Goal: Information Seeking & Learning: Learn about a topic

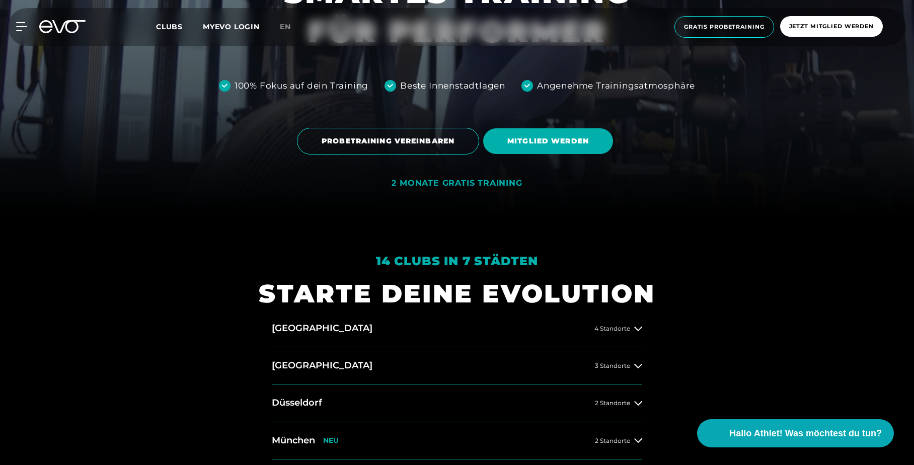
scroll to position [261, 0]
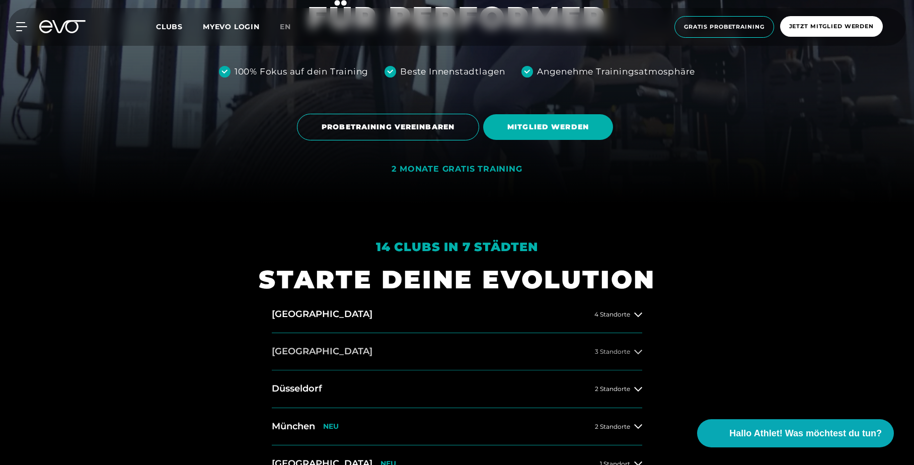
click at [292, 348] on h2 "[GEOGRAPHIC_DATA]" at bounding box center [322, 351] width 101 height 13
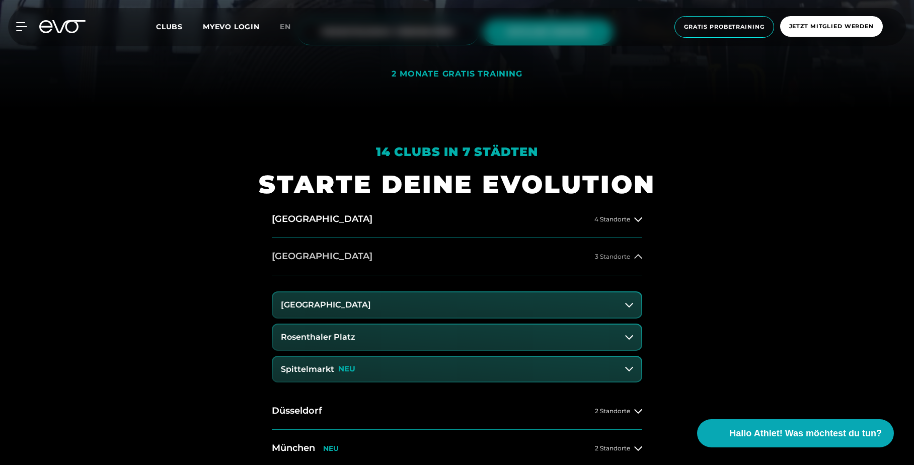
scroll to position [364, 0]
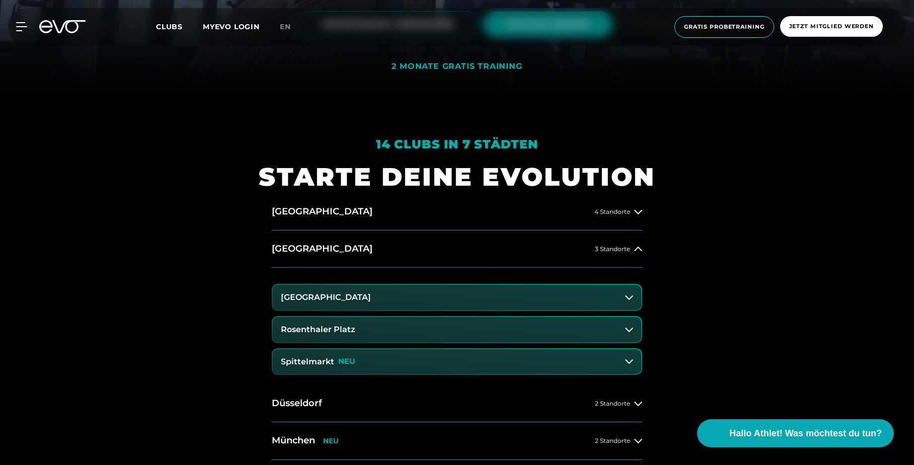
click at [317, 295] on h3 "[GEOGRAPHIC_DATA]" at bounding box center [326, 297] width 90 height 9
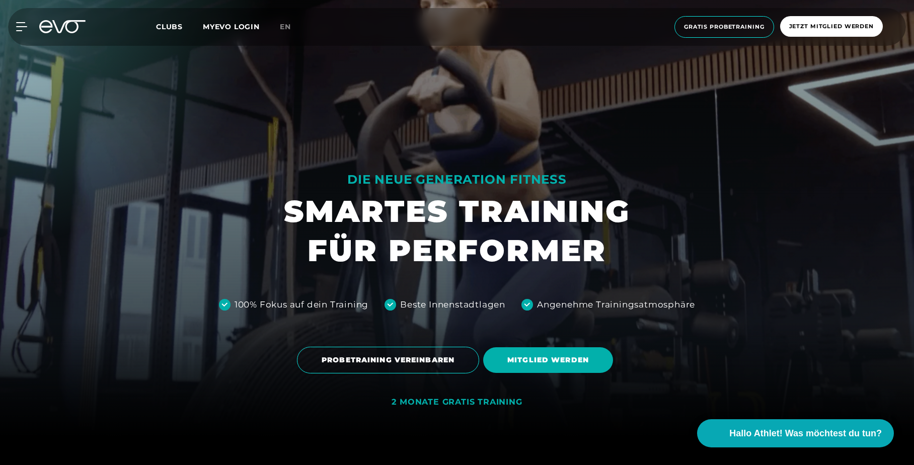
scroll to position [0, 0]
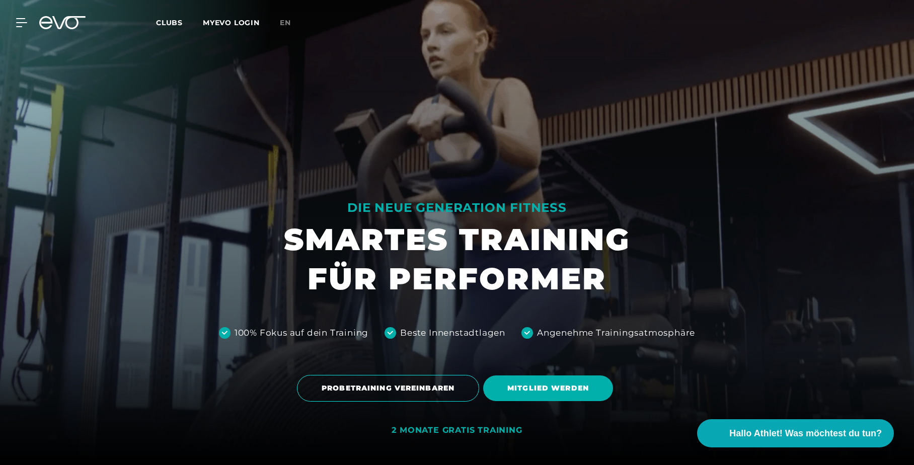
click at [17, 29] on div "MyEVO Login Über EVO Mitgliedschaften Probetraining TAGESPASS EVO Studios [GEOG…" at bounding box center [457, 22] width 910 height 29
click at [17, 24] on icon at bounding box center [23, 22] width 15 height 9
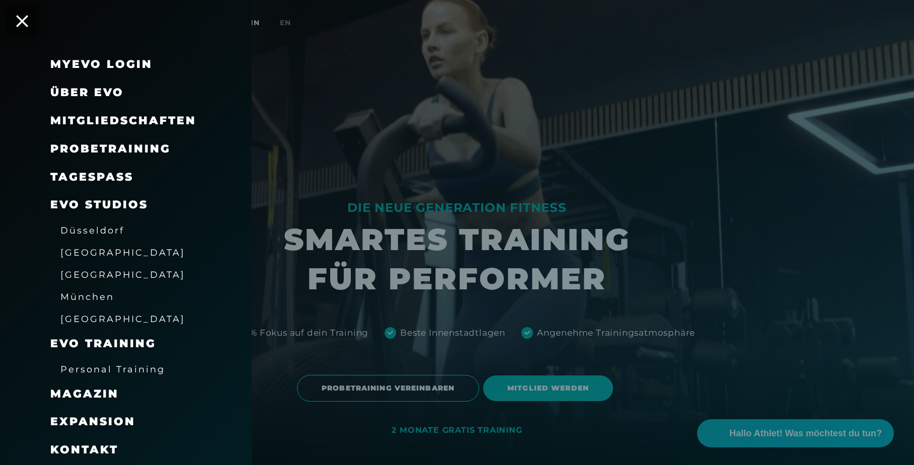
scroll to position [27, 0]
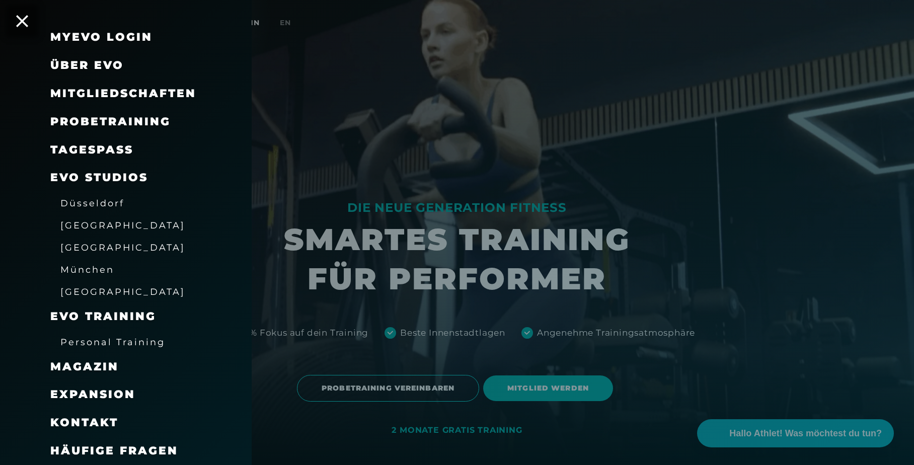
click at [85, 341] on span "Personal Training" at bounding box center [112, 342] width 105 height 11
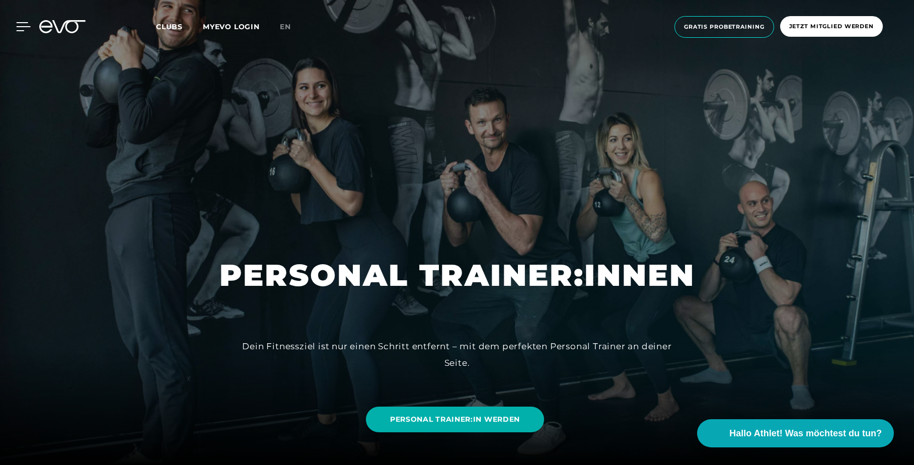
click at [18, 29] on icon at bounding box center [23, 26] width 15 height 9
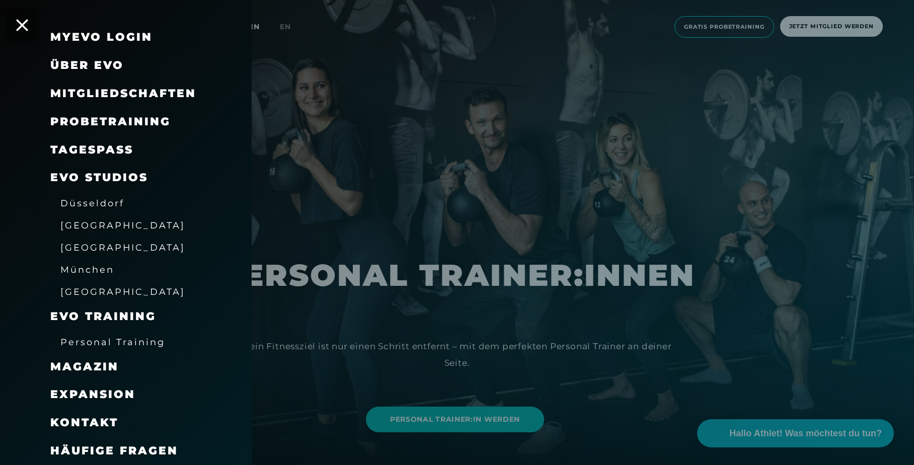
click at [82, 222] on span "[GEOGRAPHIC_DATA]" at bounding box center [122, 225] width 125 height 11
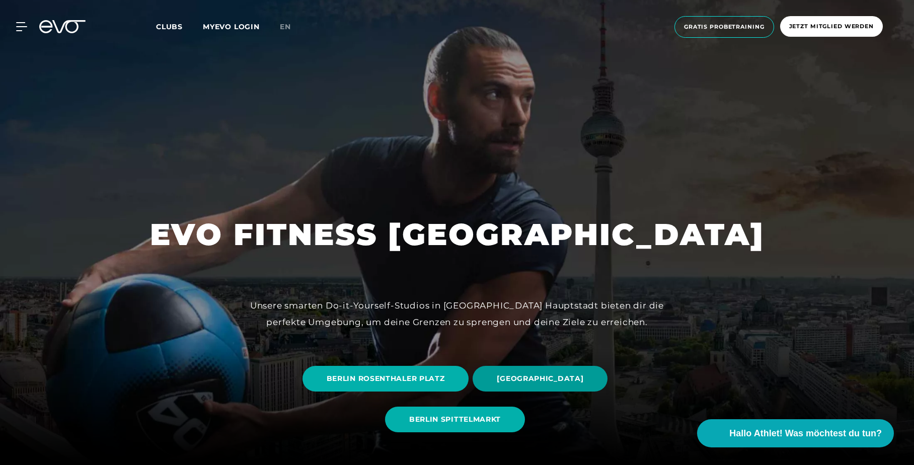
click at [519, 381] on span "[GEOGRAPHIC_DATA]" at bounding box center [540, 378] width 87 height 11
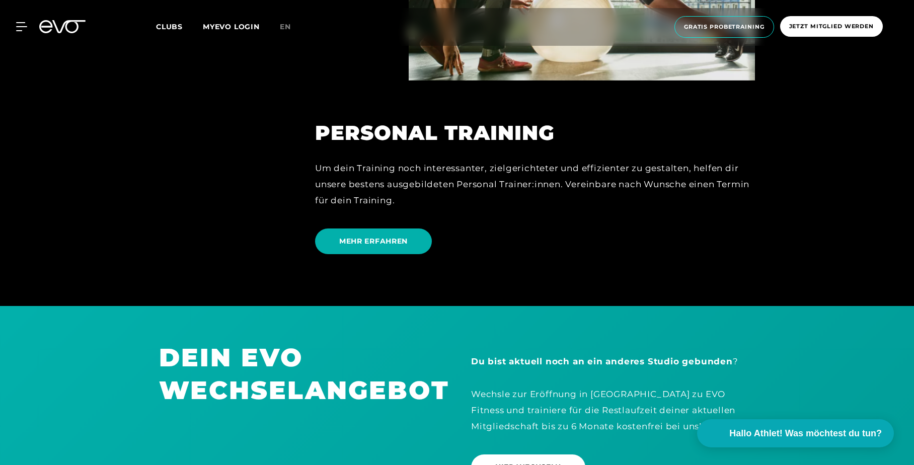
scroll to position [2717, 0]
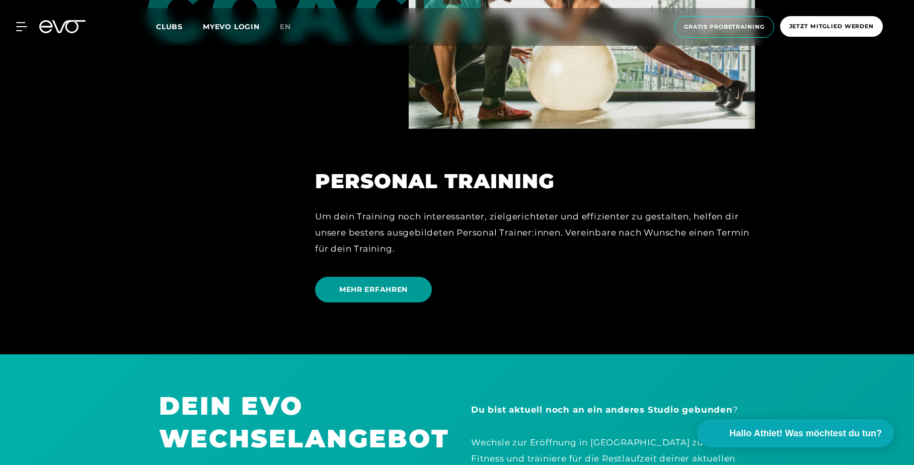
click at [387, 286] on span "MEHR ERFAHREN" at bounding box center [373, 289] width 68 height 11
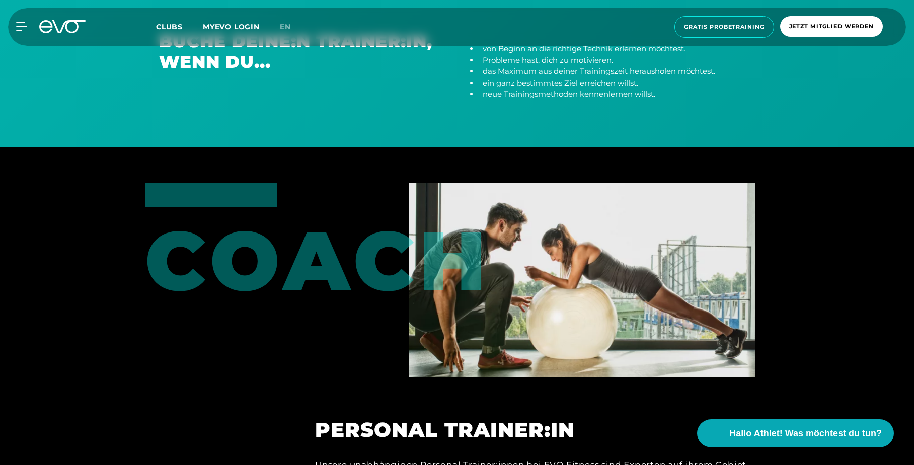
scroll to position [409, 0]
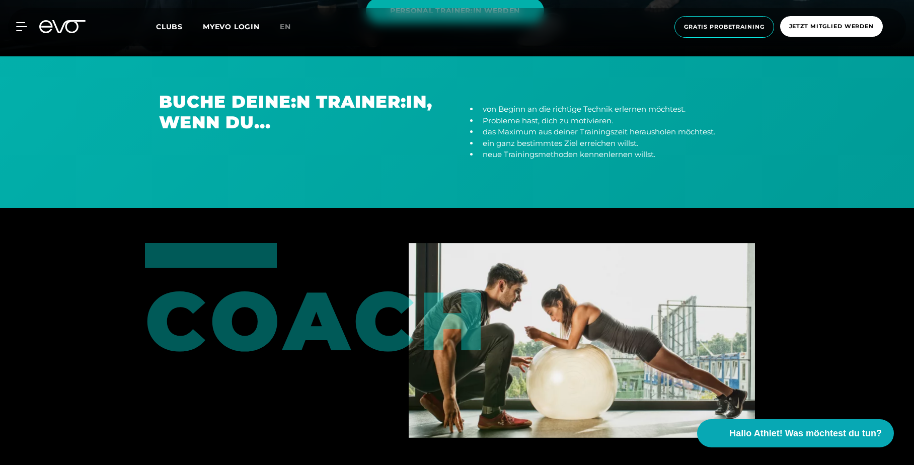
click at [503, 171] on div "von Beginn an die richtige Technik erlernen möchtest. Probleme hast, dich zu mo…" at bounding box center [613, 132] width 312 height 81
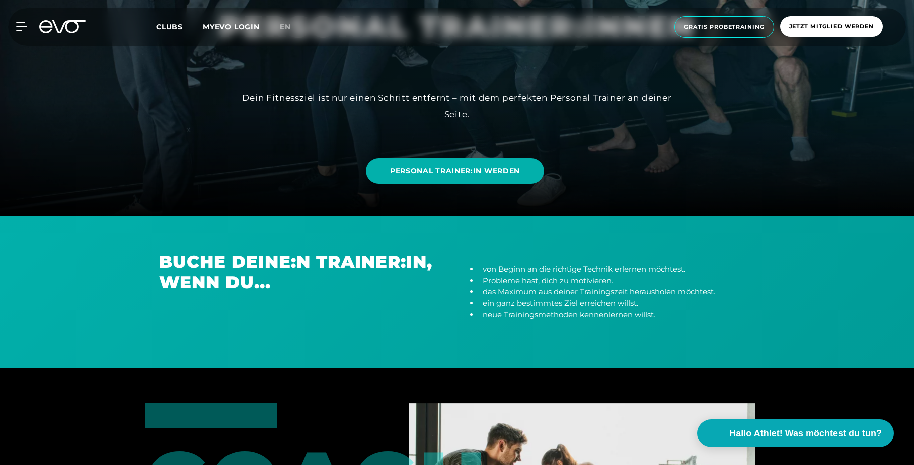
scroll to position [0, 0]
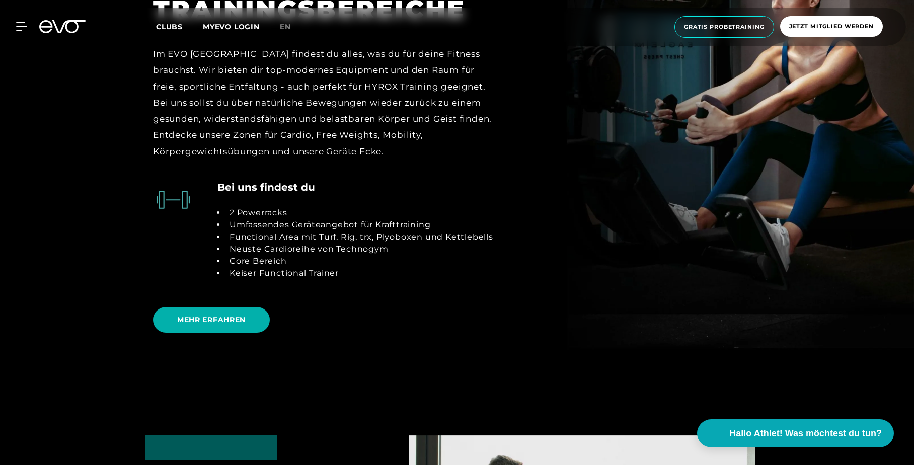
scroll to position [2275, 0]
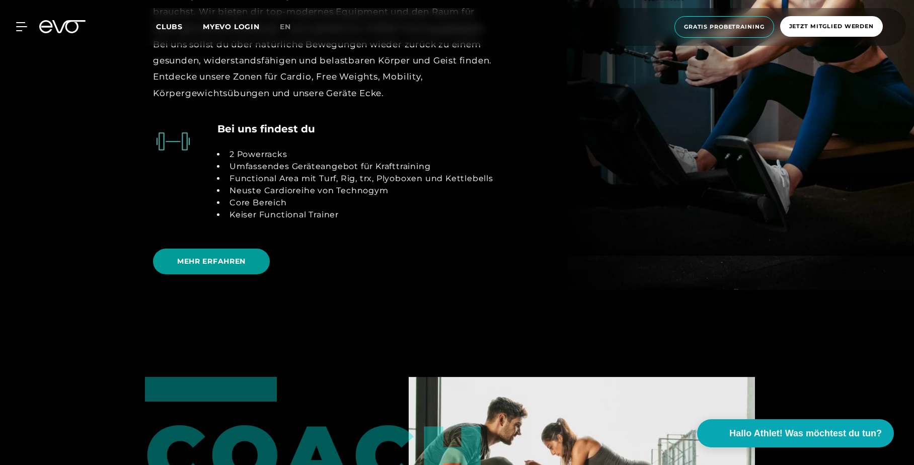
click at [220, 262] on span "MEHR ERFAHREN" at bounding box center [211, 261] width 68 height 11
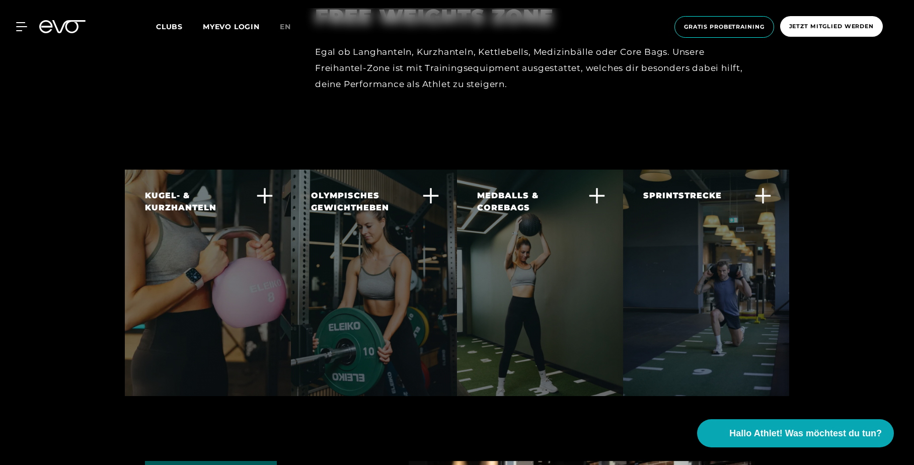
scroll to position [2531, 0]
